Goal: Task Accomplishment & Management: Use online tool/utility

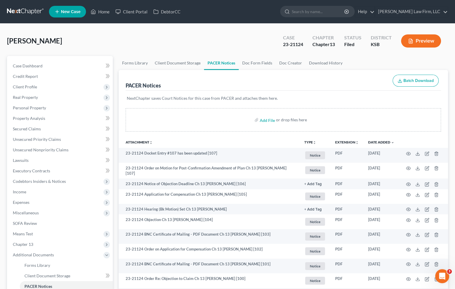
click at [19, 10] on link at bounding box center [25, 11] width 37 height 10
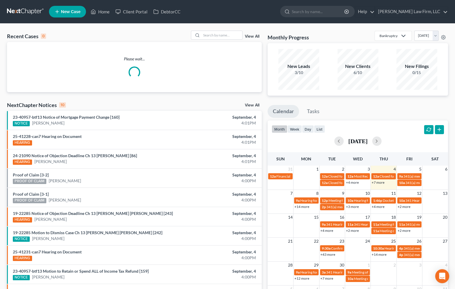
click at [208, 29] on div "Recent Cases 0 View All Please wait... NextChapter Notices 10 View All 23-40957…" at bounding box center [227, 175] width 455 height 302
click at [213, 34] on input "search" at bounding box center [221, 35] width 41 height 8
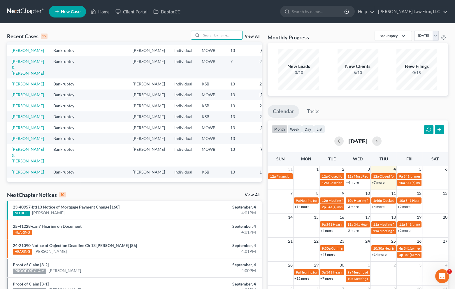
scroll to position [129, 0]
click at [26, 137] on link "[PERSON_NAME]" at bounding box center [28, 138] width 32 height 5
select select "0"
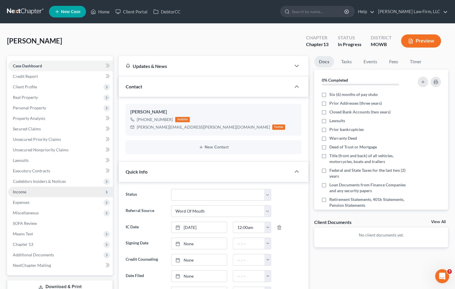
click at [35, 193] on span "Income" at bounding box center [60, 191] width 105 height 10
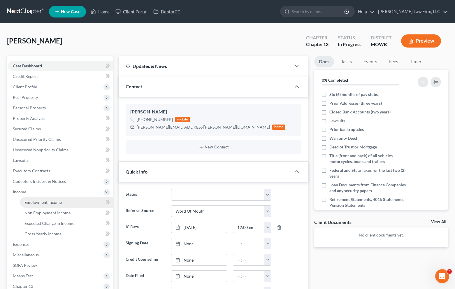
click at [36, 198] on link "Employment Income" at bounding box center [66, 202] width 93 height 10
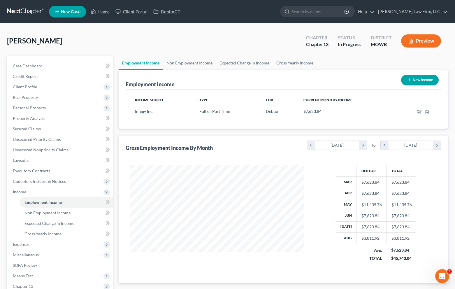
scroll to position [104, 185]
click at [23, 13] on link at bounding box center [25, 11] width 37 height 10
